Goal: Find contact information: Find contact information

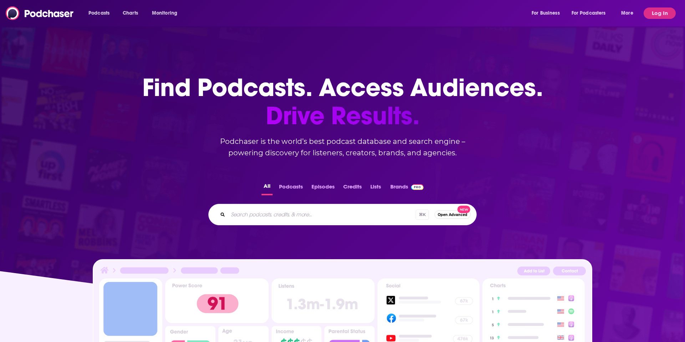
click at [289, 224] on div "⌘ K Open Advanced New" at bounding box center [342, 214] width 268 height 21
click at [290, 212] on input "Search podcasts, credits, & more..." at bounding box center [322, 214] width 188 height 11
paste input "The Dispatch Podcast"
type input "The Dispatch Podcast"
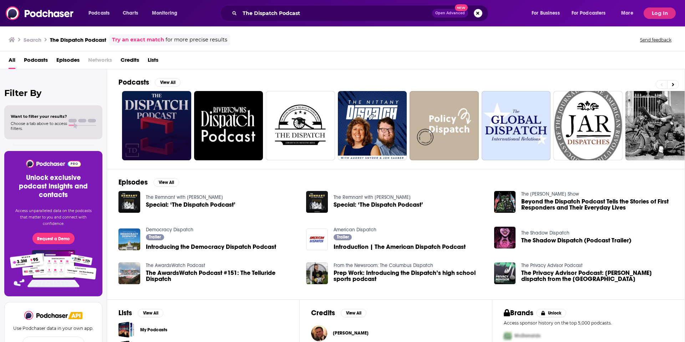
click at [155, 99] on link at bounding box center [156, 125] width 69 height 69
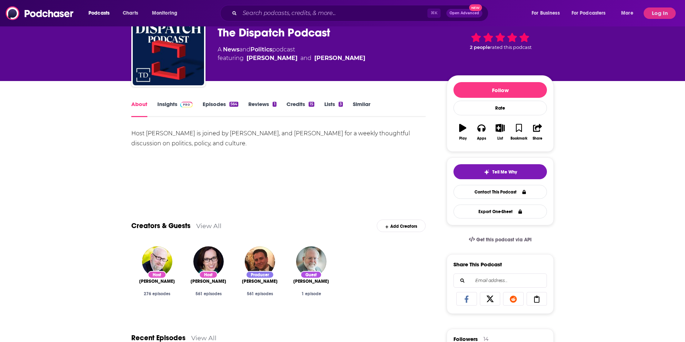
scroll to position [45, 0]
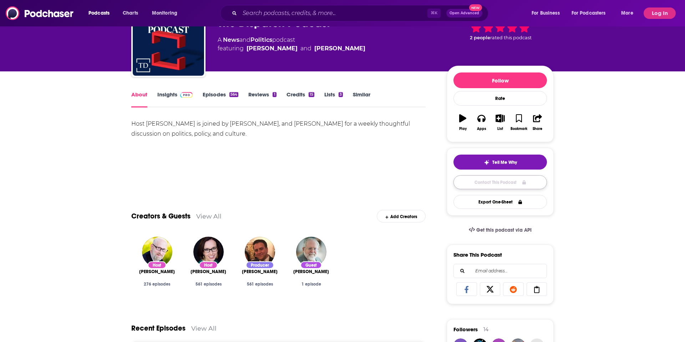
click at [521, 183] on link "Contact This Podcast" at bounding box center [500, 182] width 93 height 14
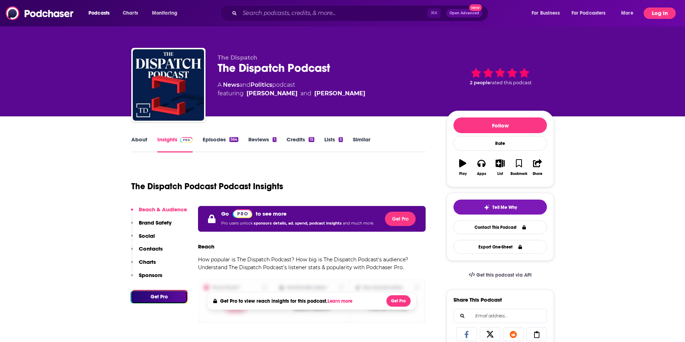
click at [653, 17] on button "Log In" at bounding box center [660, 12] width 32 height 11
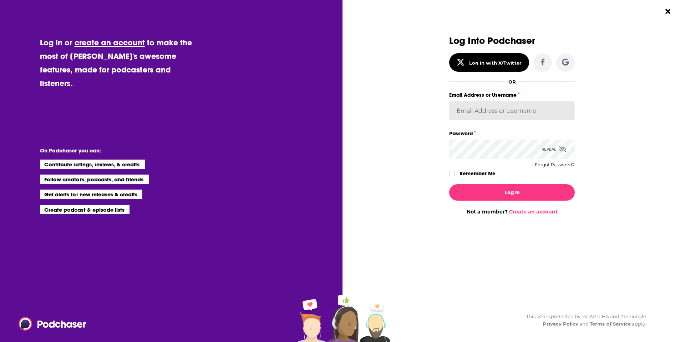
click at [484, 105] on input "Email Address or Username" at bounding box center [512, 110] width 126 height 19
click at [499, 112] on input "Email Address or Username" at bounding box center [512, 110] width 126 height 19
click at [492, 109] on input "Email Address or Username" at bounding box center [512, 110] width 126 height 19
click at [506, 111] on input "Email Address or Username" at bounding box center [512, 110] width 126 height 19
click at [484, 109] on input "Email Address or Username" at bounding box center [512, 110] width 126 height 19
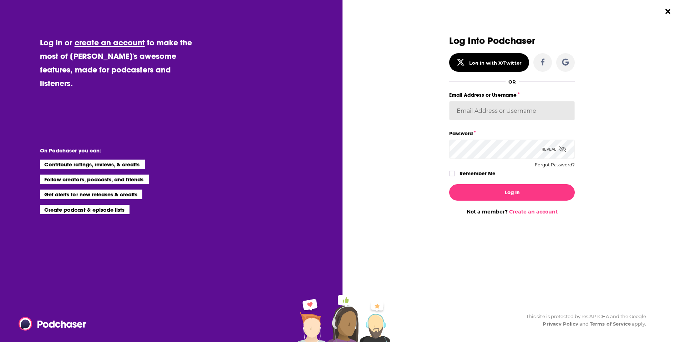
paste input "[PERSON_NAME][EMAIL_ADDRESS][DOMAIN_NAME] Florence2015!"
type input "[PERSON_NAME][EMAIL_ADDRESS][DOMAIN_NAME] Florence2015!"
click at [519, 111] on input "[PERSON_NAME][EMAIL_ADDRESS][DOMAIN_NAME] Florence2015!" at bounding box center [512, 110] width 126 height 19
paste input "[PERSON_NAME][EMAIL_ADDRESS][DOMAIN_NAME] Florence2015!"
drag, startPoint x: 520, startPoint y: 111, endPoint x: 586, endPoint y: 111, distance: 65.7
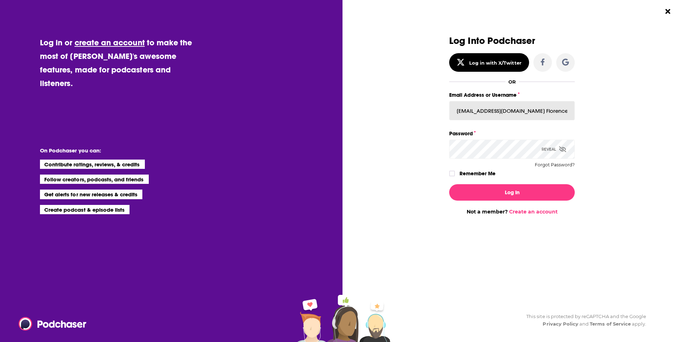
click at [586, 111] on div "Log Into Podchaser Log in with X/Twitter OR Email Address or Username [EMAIL_AD…" at bounding box center [512, 125] width 223 height 179
type input "[EMAIL_ADDRESS][DOMAIN_NAME]"
click at [562, 150] on icon "Dialog" at bounding box center [562, 149] width 7 height 6
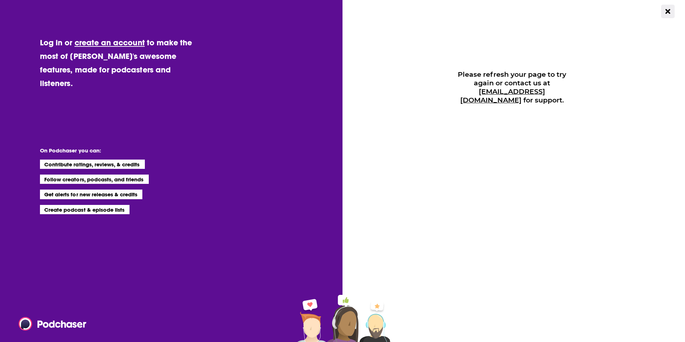
click at [673, 6] on button "Close Button" at bounding box center [668, 12] width 14 height 14
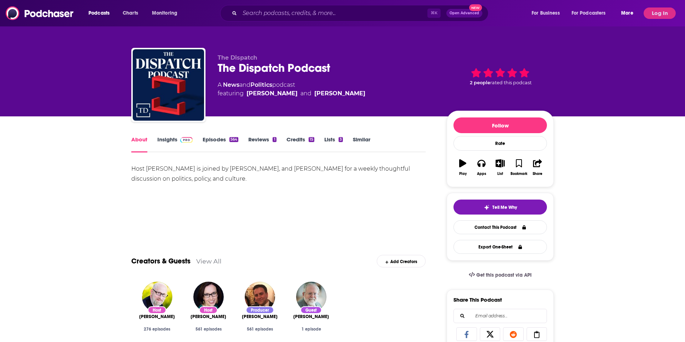
click at [641, 11] on button "More" at bounding box center [629, 12] width 26 height 11
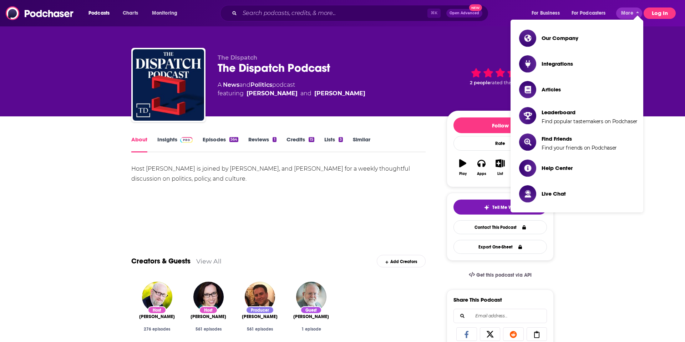
click at [652, 11] on button "Log In" at bounding box center [660, 12] width 32 height 11
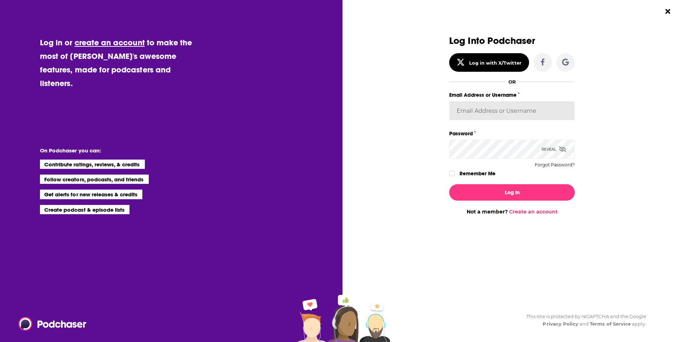
click at [506, 114] on input "Email Address or Username" at bounding box center [512, 110] width 126 height 19
click at [508, 107] on input "Email Address or Username" at bounding box center [512, 110] width 126 height 19
type input "[PERSON_NAME][EMAIL_ADDRESS][DOMAIN_NAME]"
click at [563, 148] on icon "Dialog" at bounding box center [562, 149] width 7 height 6
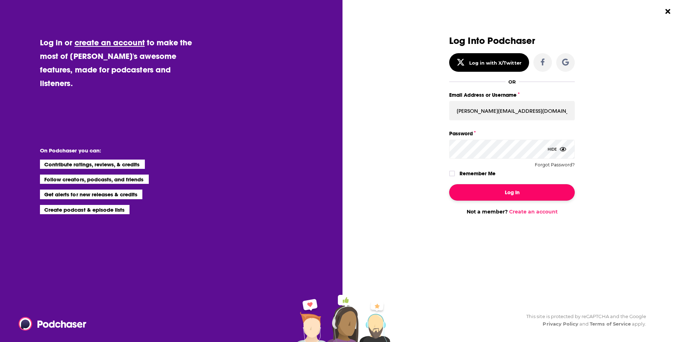
click at [509, 197] on button "Log In" at bounding box center [512, 192] width 126 height 16
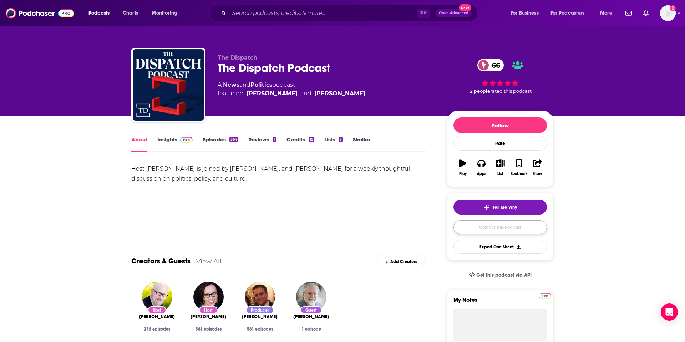
click at [487, 230] on link "Contact This Podcast" at bounding box center [500, 227] width 93 height 14
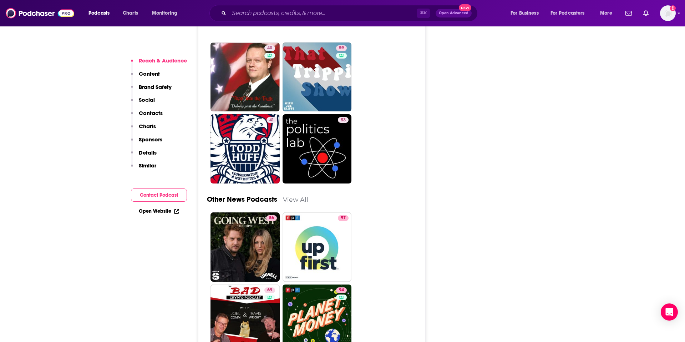
click at [163, 195] on button "Contact Podcast" at bounding box center [159, 194] width 56 height 13
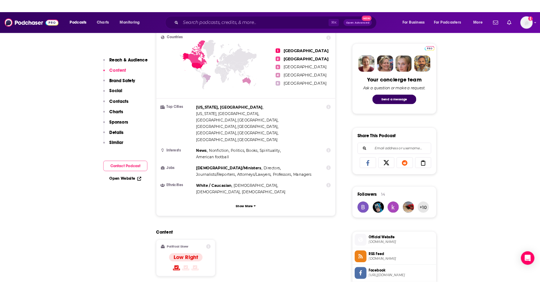
scroll to position [330, 0]
